Goal: Task Accomplishment & Management: Manage account settings

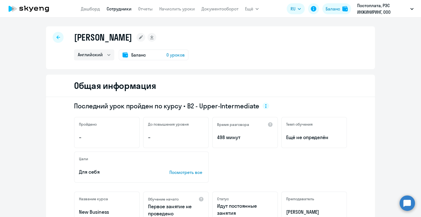
select select "english"
click at [57, 38] on icon at bounding box center [59, 37] width 4 height 4
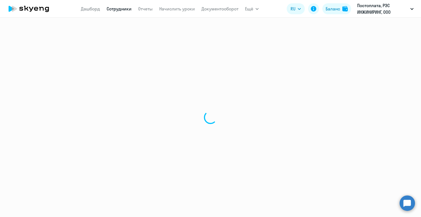
select select "30"
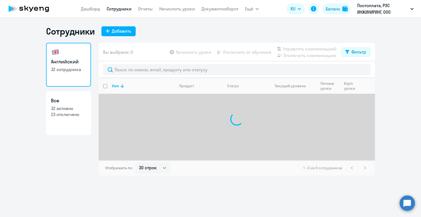
select select "30"
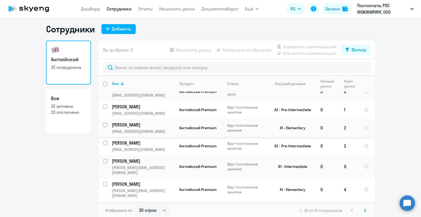
scroll to position [3, 0]
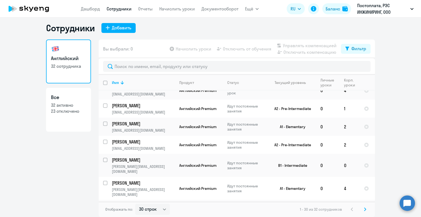
click at [103, 204] on input "select row 41390573" at bounding box center [108, 209] width 11 height 11
checkbox input "true"
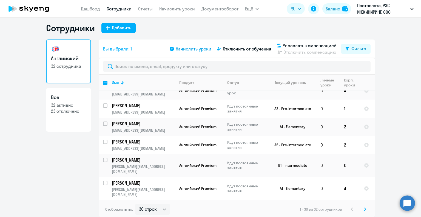
click at [198, 51] on span "Начислить уроки" at bounding box center [194, 49] width 36 height 7
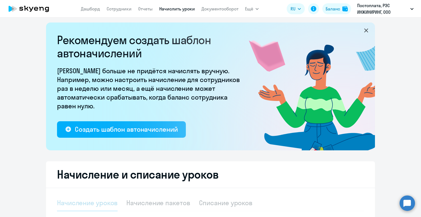
select select "10"
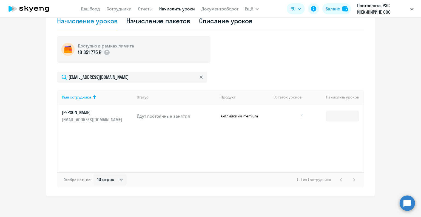
scroll to position [186, 0]
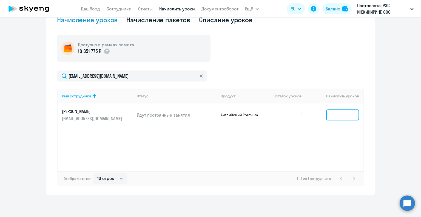
click at [331, 118] on input at bounding box center [343, 114] width 33 height 11
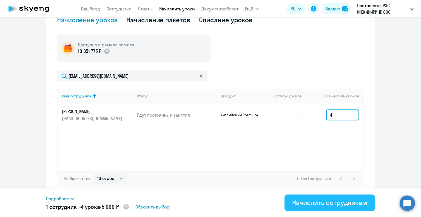
type input "4"
click at [319, 203] on div "Начислить сотрудникам" at bounding box center [329, 202] width 75 height 9
